Goal: Information Seeking & Learning: Learn about a topic

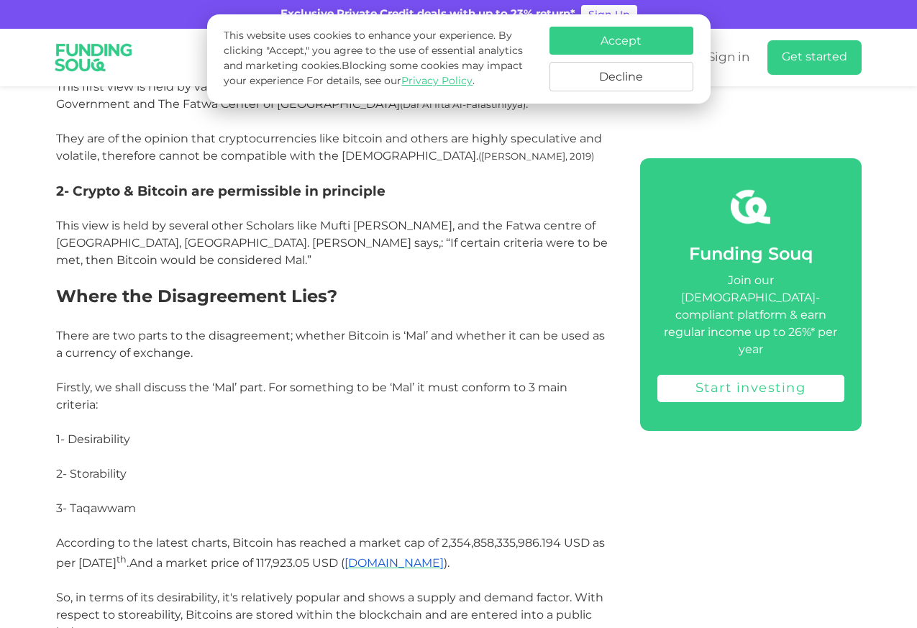
scroll to position [1813, 0]
